Goal: Book appointment/travel/reservation

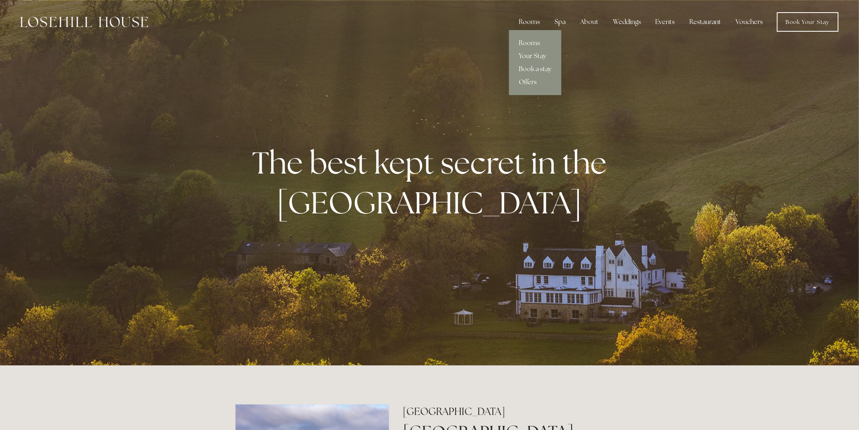
click at [535, 22] on div "Rooms" at bounding box center [529, 22] width 34 height 16
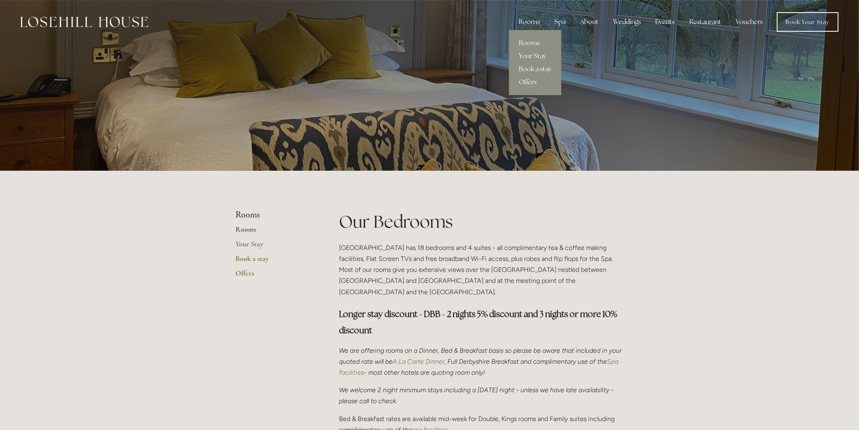
click at [529, 22] on div "Rooms" at bounding box center [529, 22] width 34 height 16
click at [534, 65] on link "Book a stay" at bounding box center [535, 69] width 52 height 13
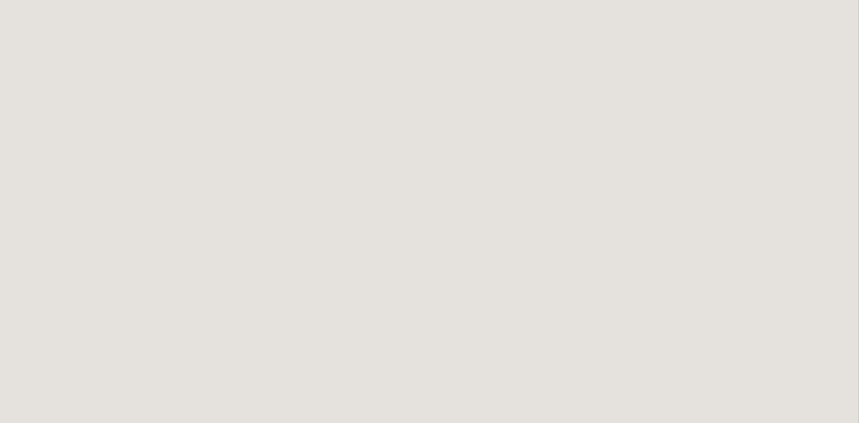
scroll to position [857, 0]
